Goal: Book appointment/travel/reservation

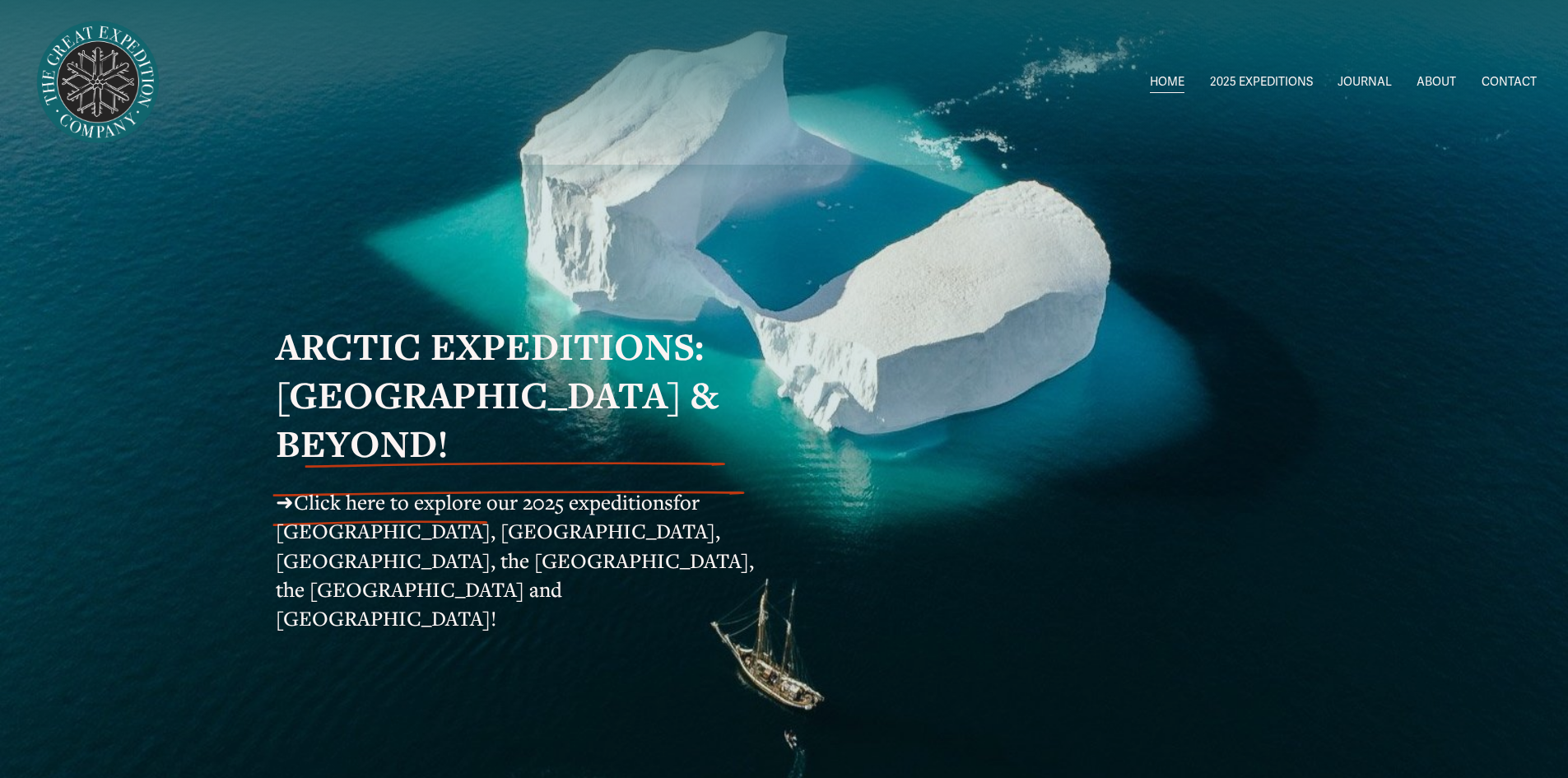
click at [390, 498] on span "for Svalbard, Greenland, Iceland, the Faroe Islands, the Shetlands and Norway!" at bounding box center [517, 559] width 483 height 144
click at [329, 488] on span "Click here to explore our 2025 expeditions" at bounding box center [483, 502] width 380 height 27
click at [451, 488] on span "Click here to explore our 2025 expeditions" at bounding box center [483, 502] width 380 height 27
click at [1273, 80] on span "2025 EXPEDITIONS" at bounding box center [1261, 81] width 102 height 21
click at [0, 0] on span "ALL 2025 EXPEDITIONS" at bounding box center [0, 0] width 0 height 0
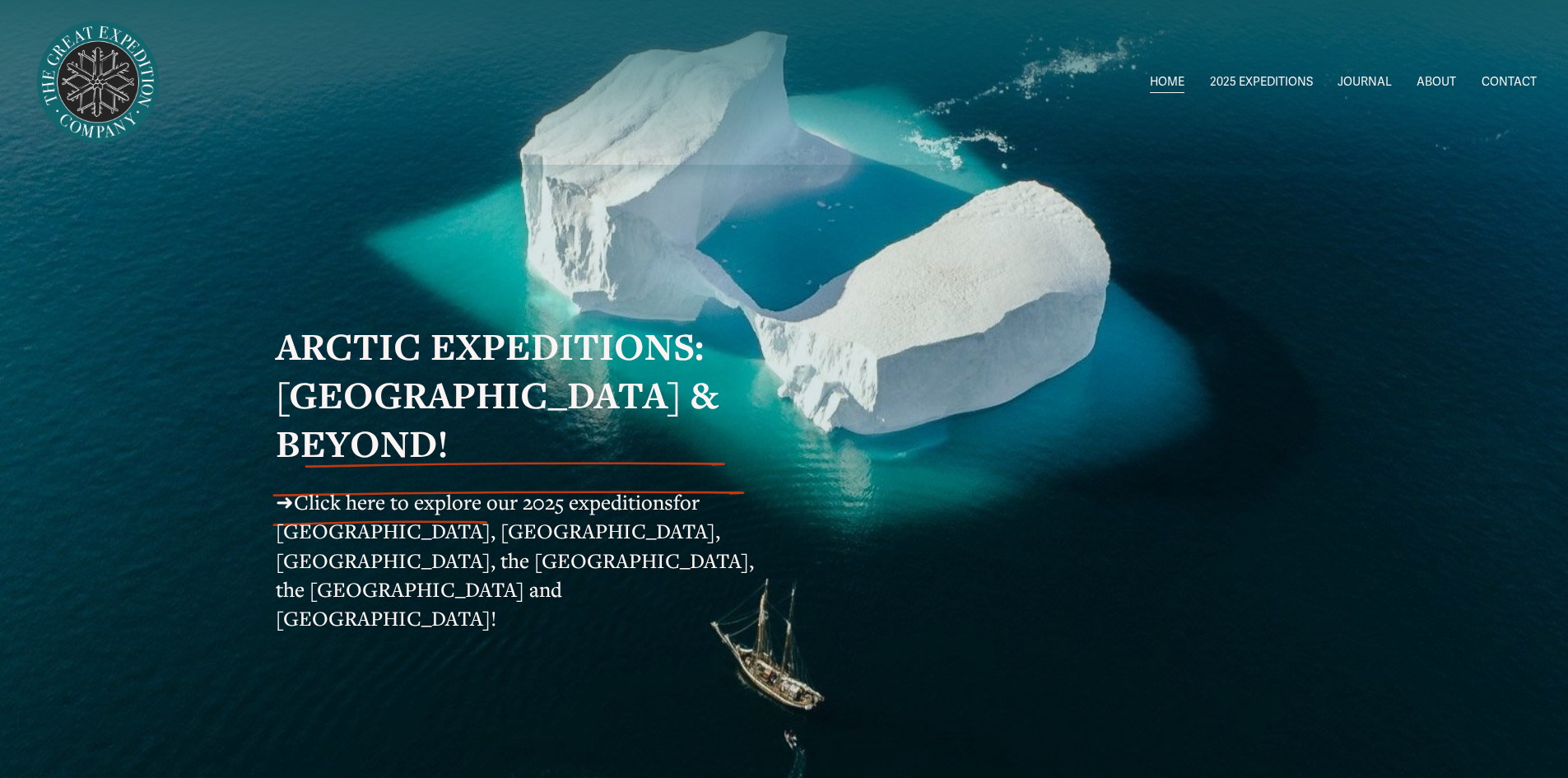
click at [451, 488] on span "Click here to explore our 2025 expeditions" at bounding box center [483, 502] width 380 height 27
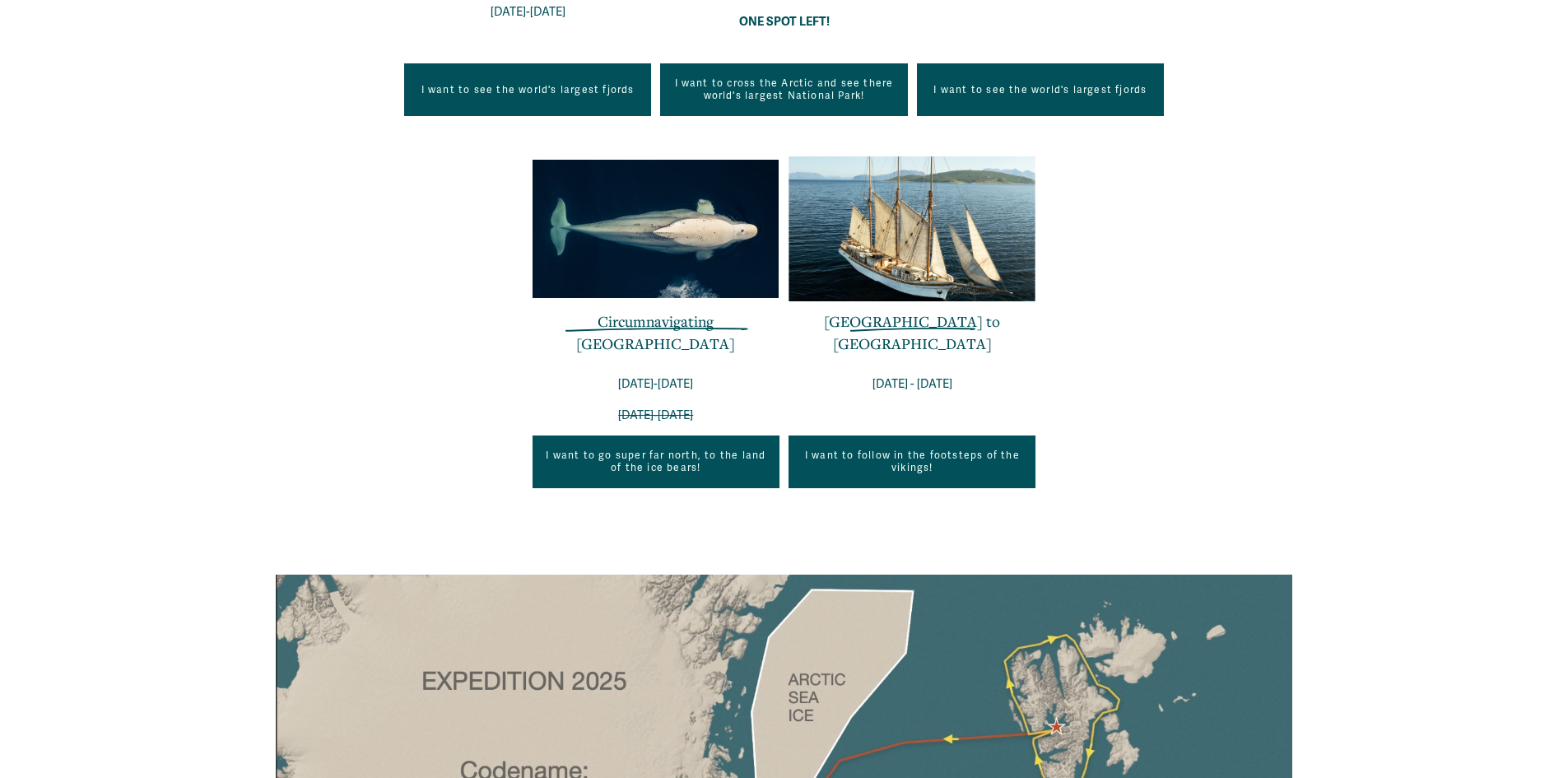
scroll to position [984, 0]
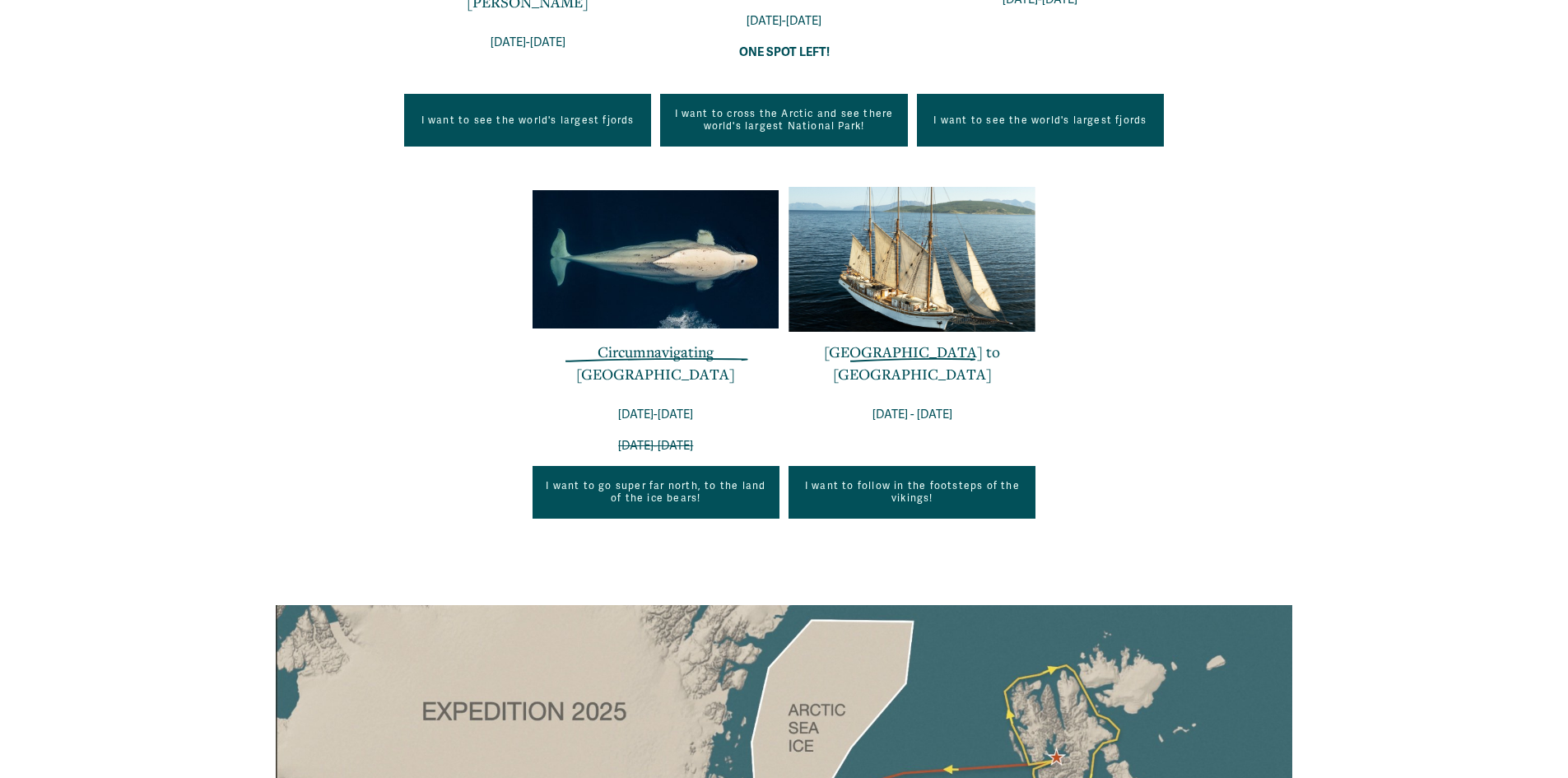
click at [580, 481] on link "I want to go super far north, to the land of the ice bears!" at bounding box center [656, 492] width 247 height 53
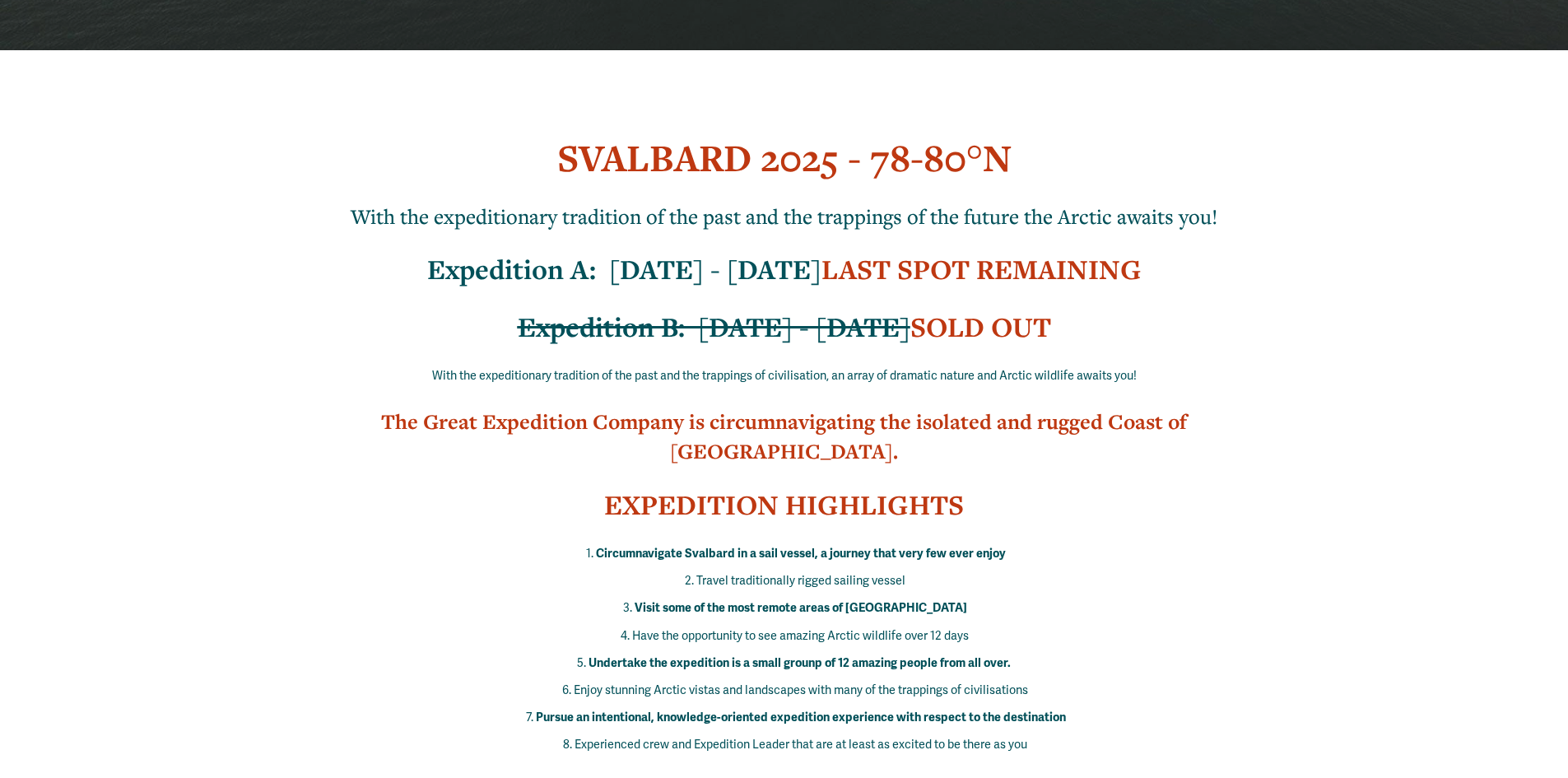
scroll to position [489, 0]
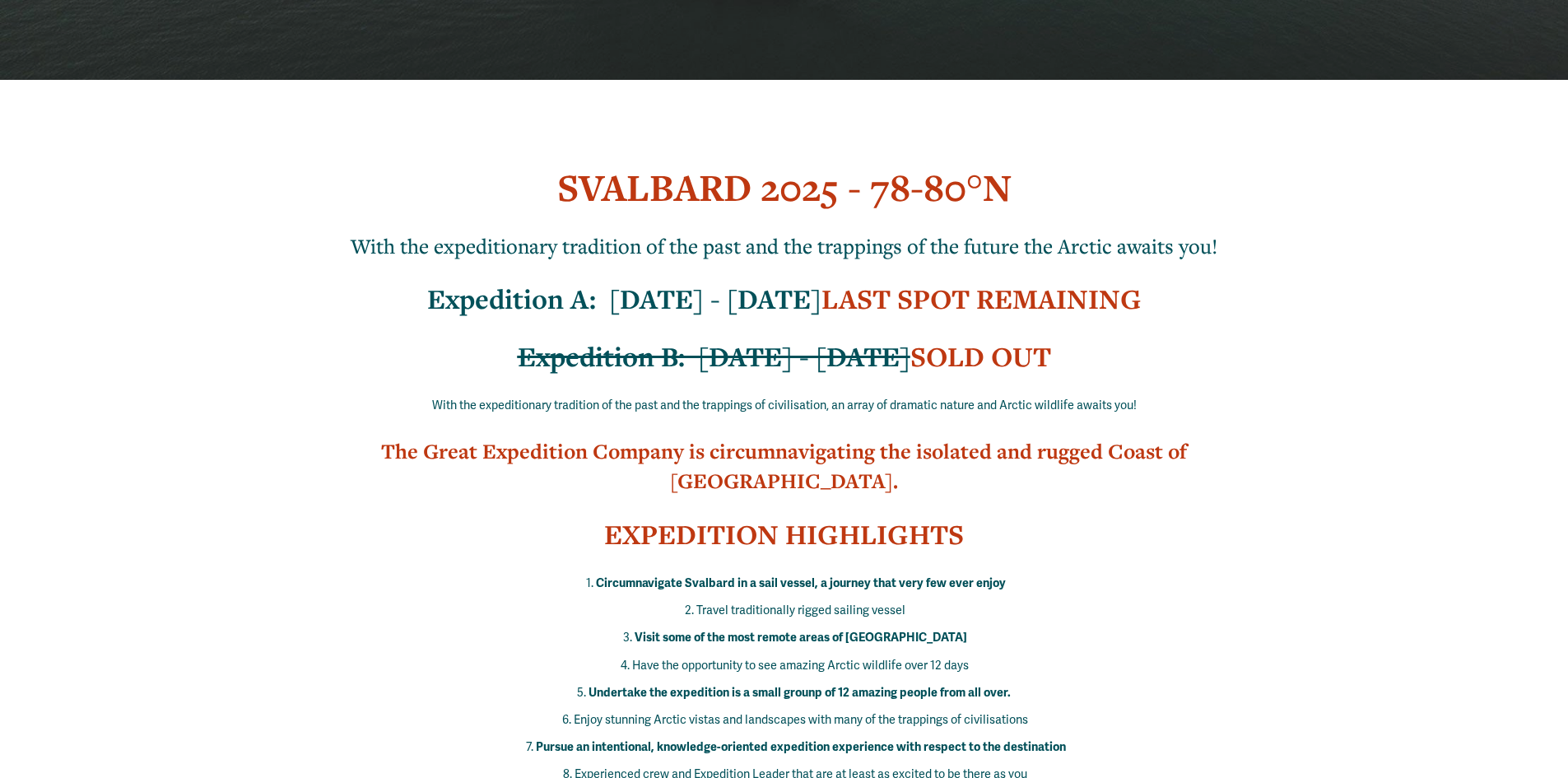
click at [996, 292] on strong "LAST SPOT REMAINING" at bounding box center [982, 299] width 320 height 37
click at [866, 311] on strong "LAST SPOT REMAINING" at bounding box center [982, 299] width 320 height 37
click at [864, 308] on strong "LAST SPOT REMAINING" at bounding box center [982, 299] width 320 height 37
click at [639, 305] on strong "Expedition A: [DATE] - [DATE]" at bounding box center [624, 299] width 394 height 37
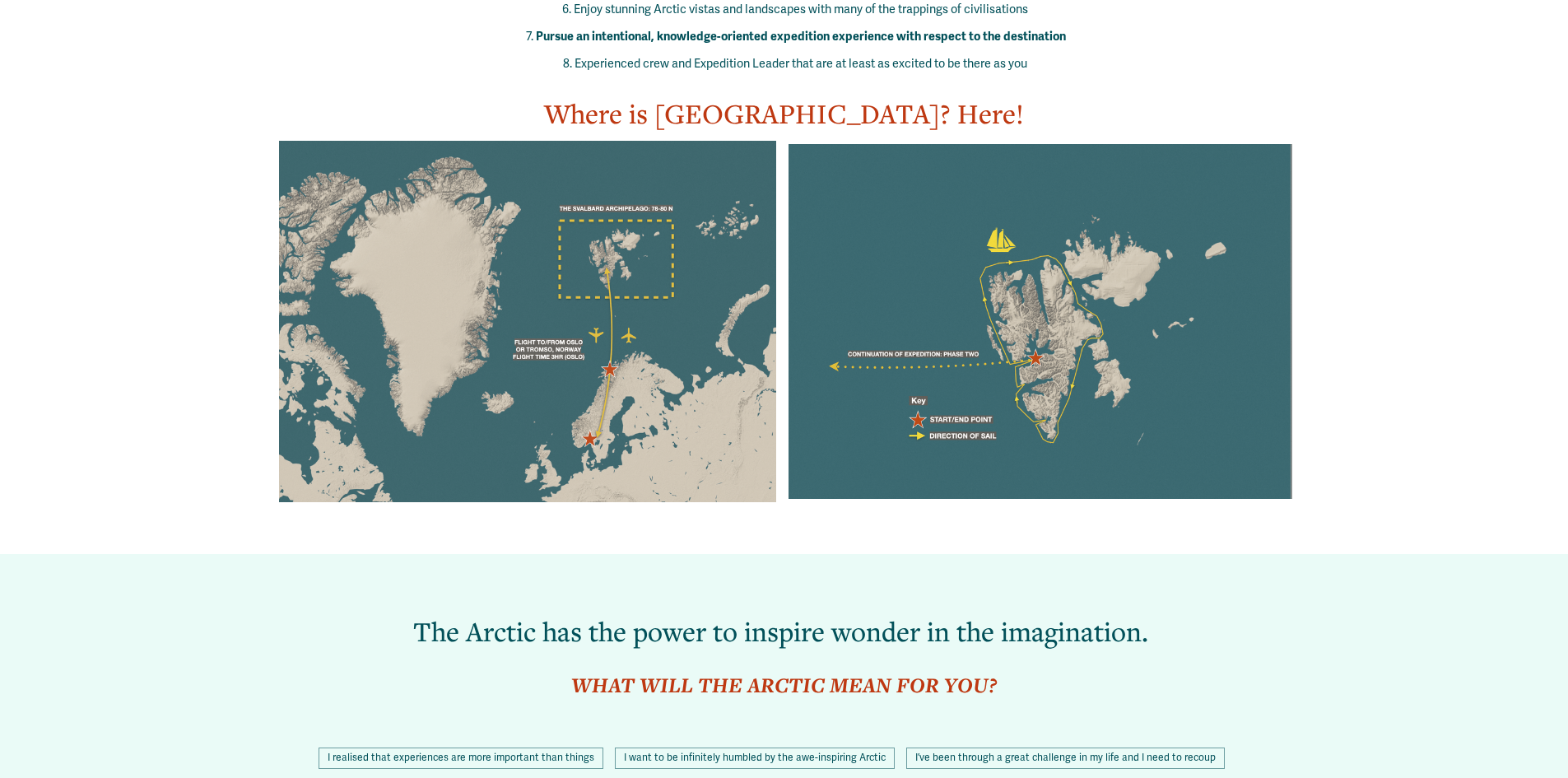
scroll to position [0, 0]
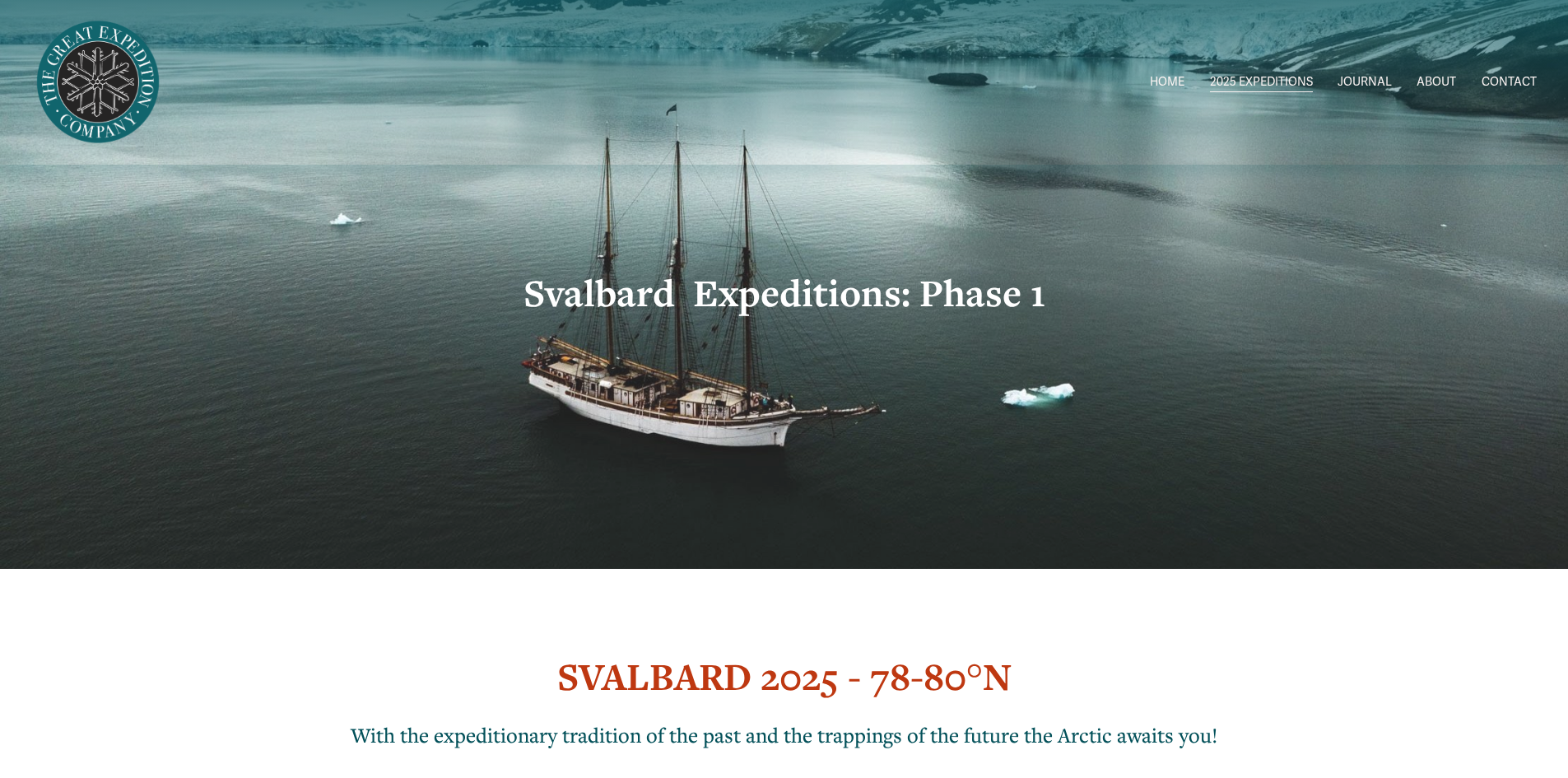
click at [0, 0] on span "Greenland [DATE]-[DATE]" at bounding box center [0, 0] width 0 height 0
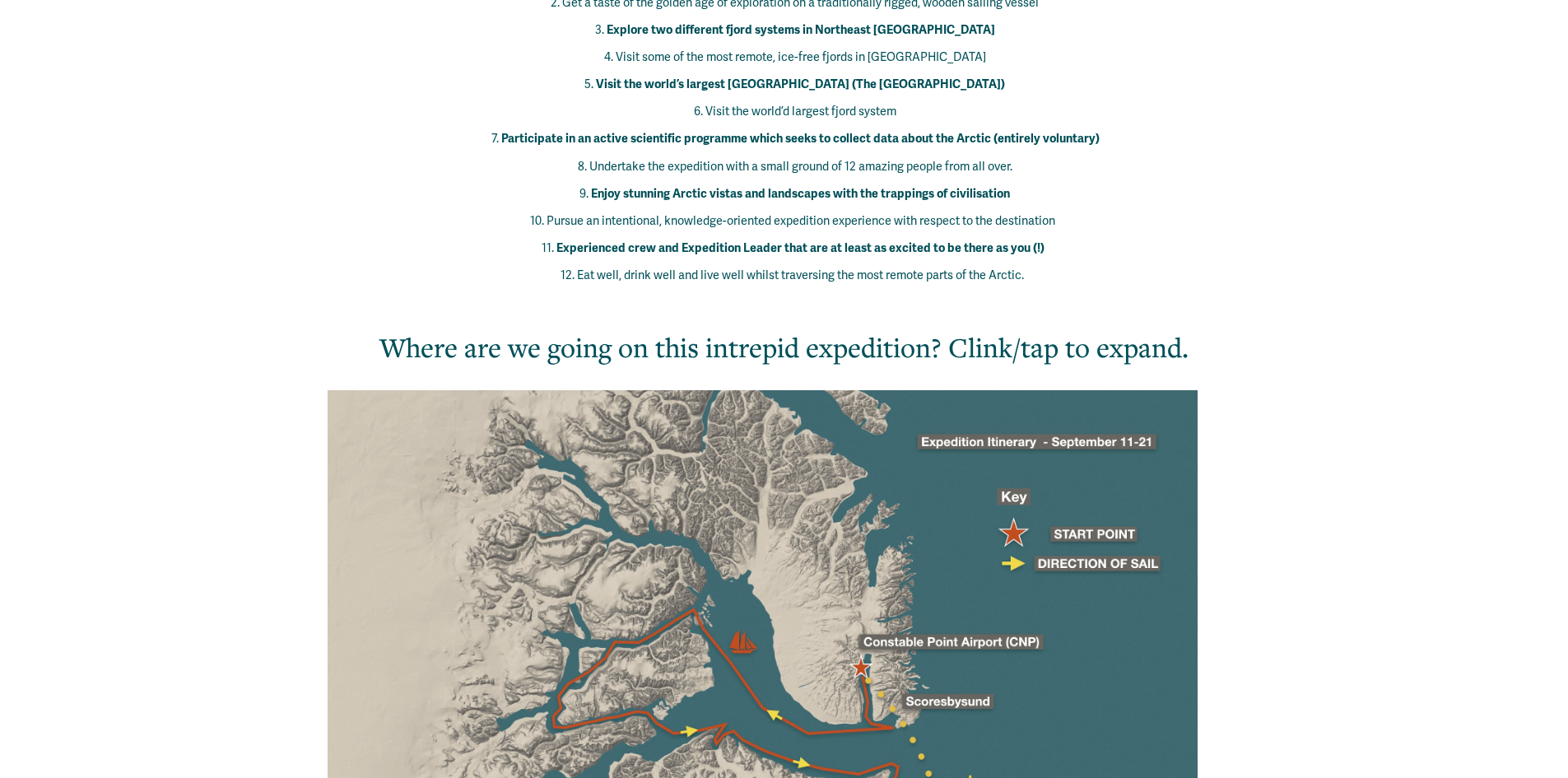
scroll to position [1070, 0]
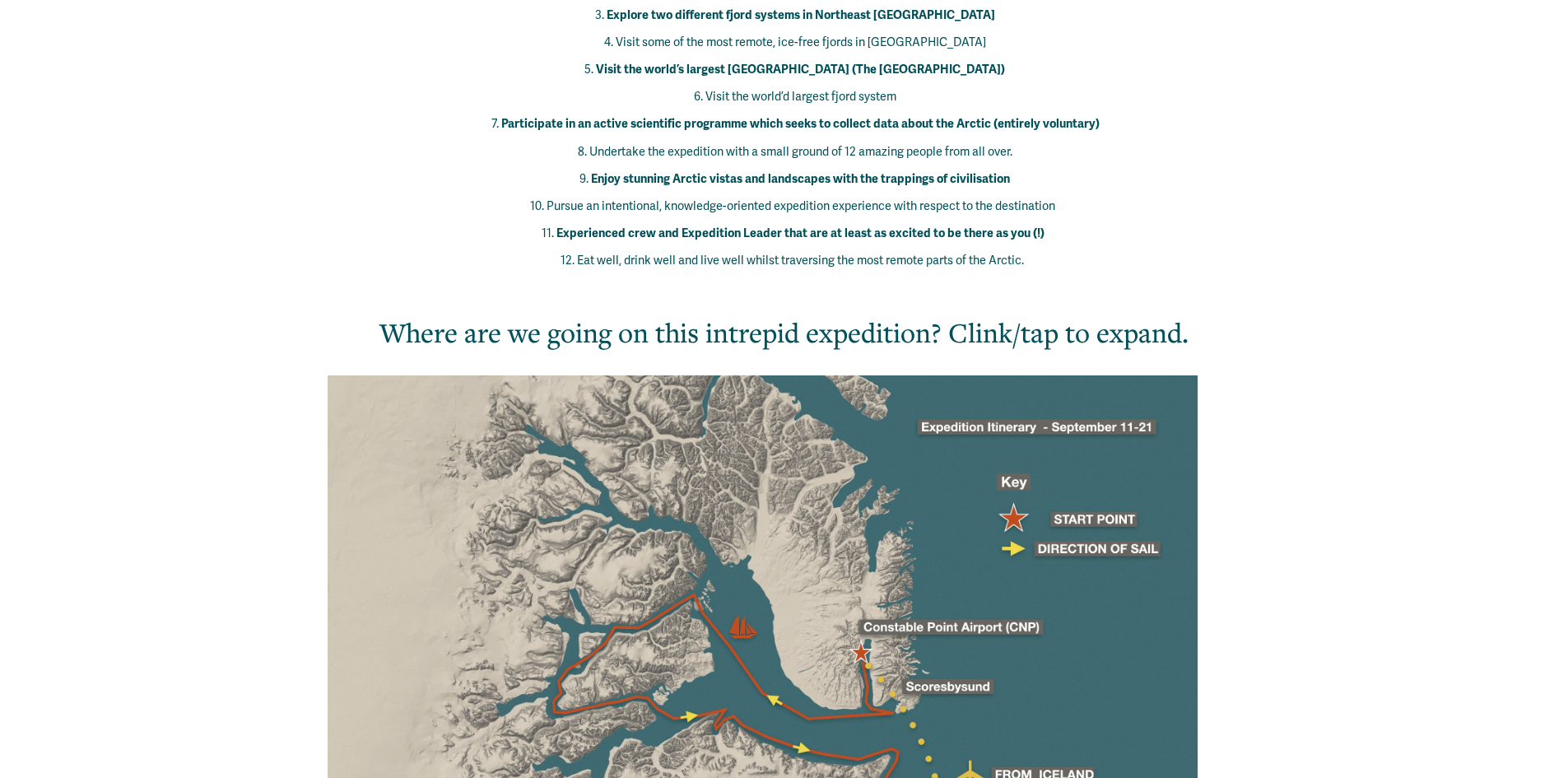
click at [862, 422] on div at bounding box center [762, 633] width 869 height 516
click at [855, 314] on h2 "Where are we going on this intrepid expedition? Clink/tap to expand." at bounding box center [783, 332] width 930 height 37
click at [1009, 314] on h2 "Where are we going on this intrepid expedition? Clink/tap to expand." at bounding box center [783, 332] width 930 height 37
click at [1060, 314] on h2 "Where are we going on this intrepid expedition? Clink/tap to expand." at bounding box center [783, 332] width 930 height 37
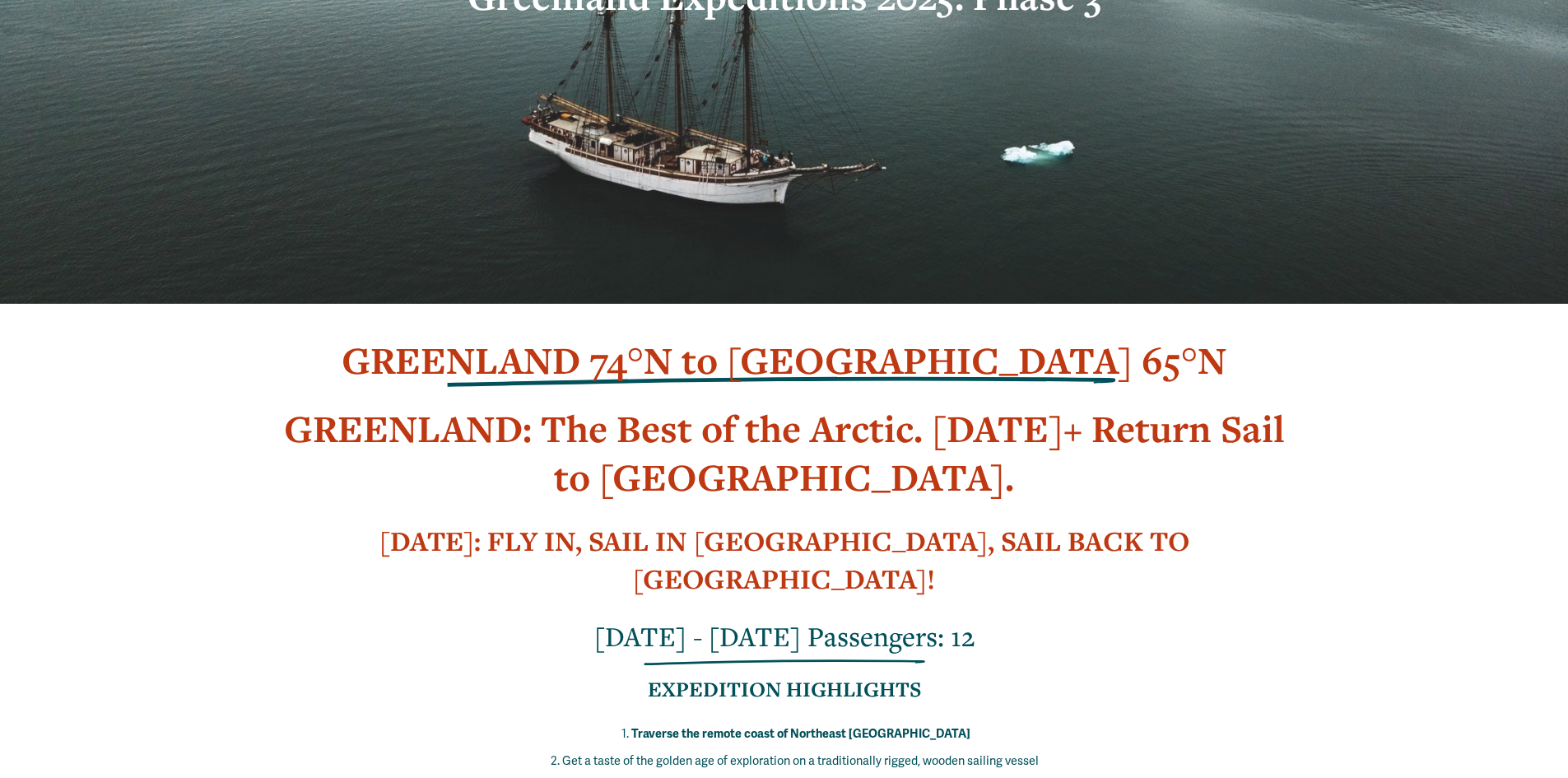
scroll to position [0, 0]
